Goal: Information Seeking & Learning: Learn about a topic

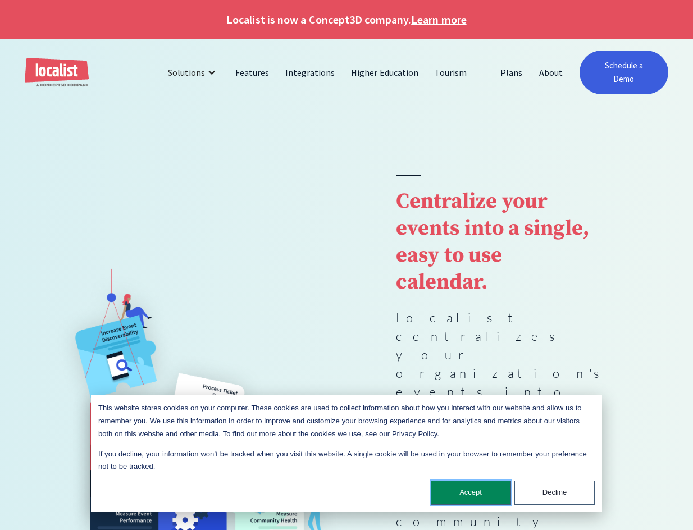
click at [495, 495] on button "Accept" at bounding box center [471, 493] width 80 height 24
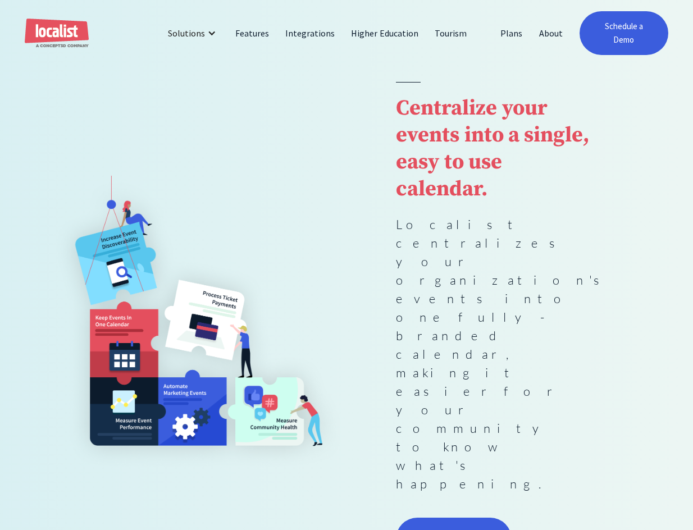
scroll to position [58, 0]
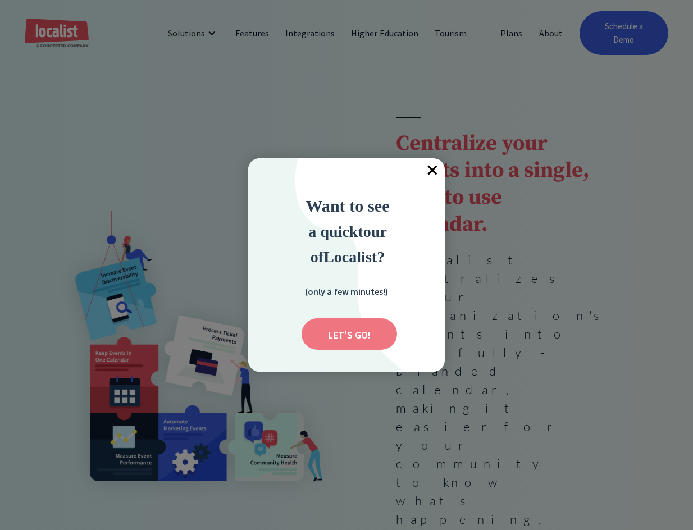
click at [357, 326] on input "Submit" at bounding box center [350, 334] width 96 height 31
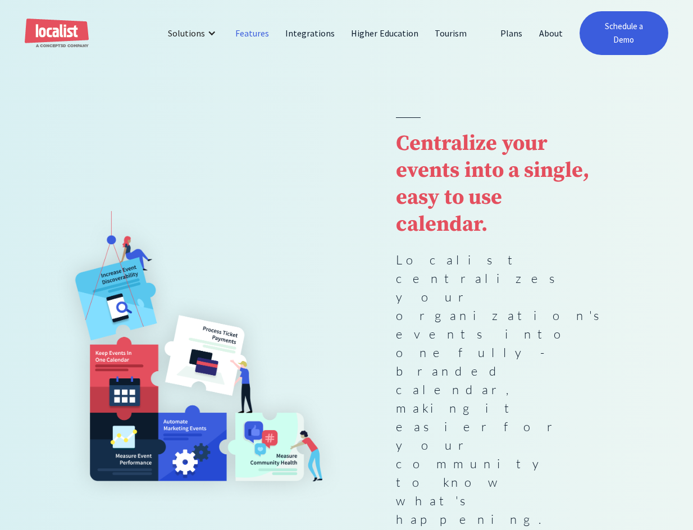
click at [257, 30] on link "Features" at bounding box center [253, 33] width 50 height 27
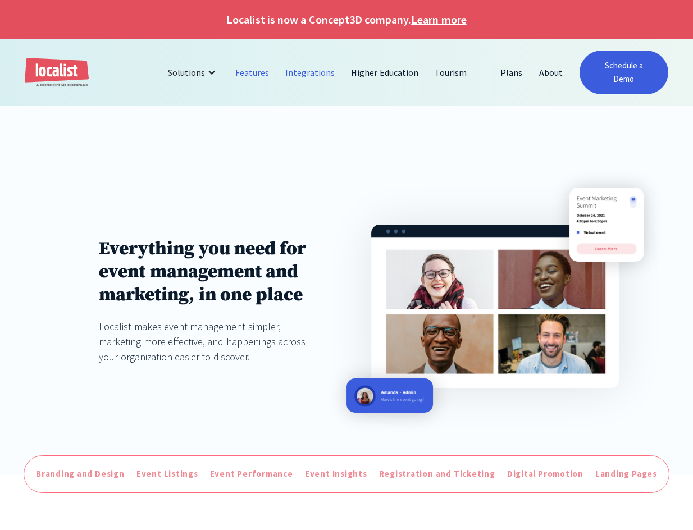
click at [316, 69] on link "Integrations" at bounding box center [311, 72] width 66 height 27
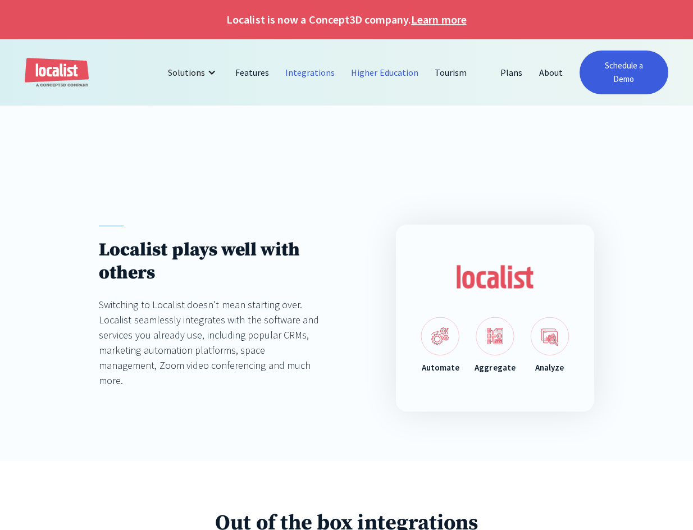
click at [369, 73] on link "Higher Education" at bounding box center [385, 72] width 84 height 27
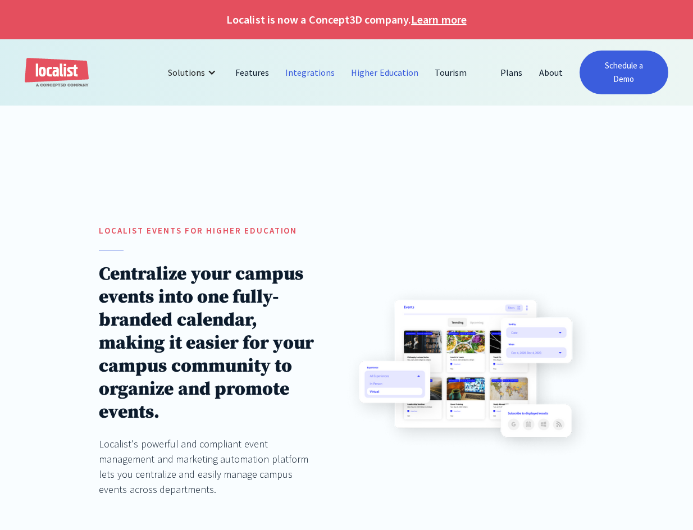
click at [321, 75] on link "Integrations" at bounding box center [311, 72] width 66 height 27
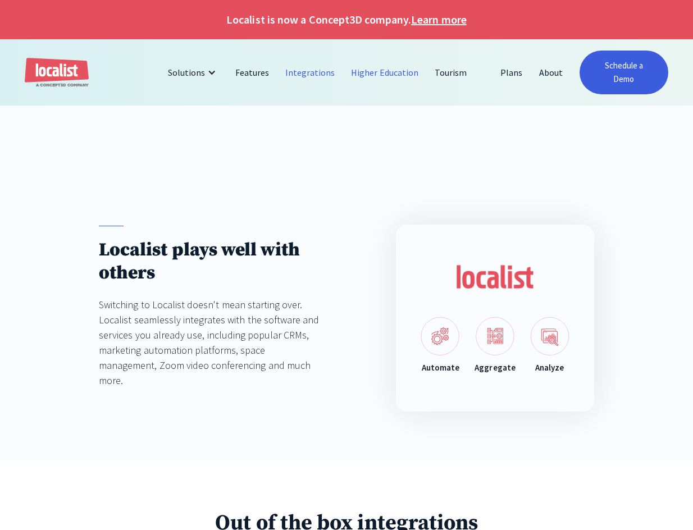
click at [368, 78] on link "Higher Education" at bounding box center [385, 72] width 84 height 27
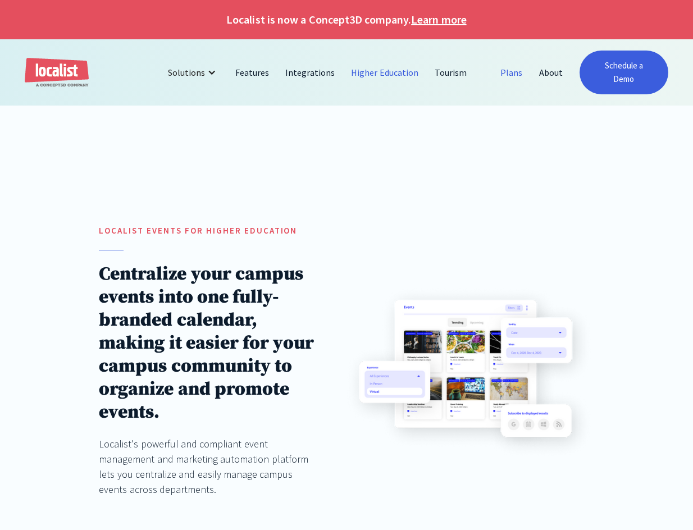
click at [505, 74] on link "Plans" at bounding box center [512, 72] width 38 height 27
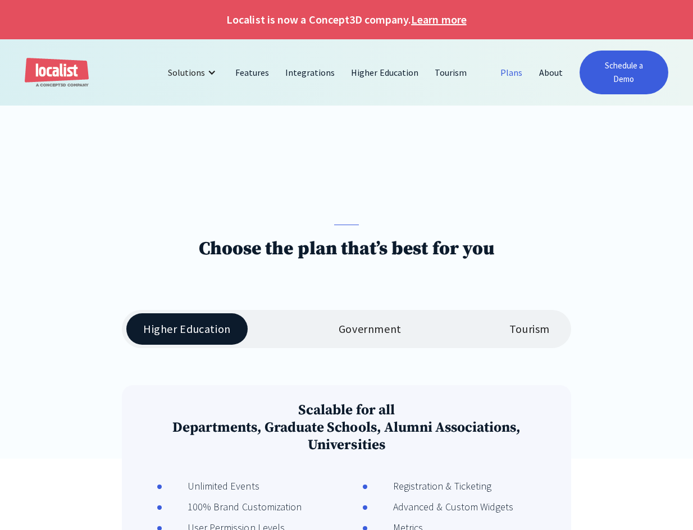
click at [53, 62] on img "home" at bounding box center [57, 73] width 64 height 30
